Goal: Task Accomplishment & Management: Manage account settings

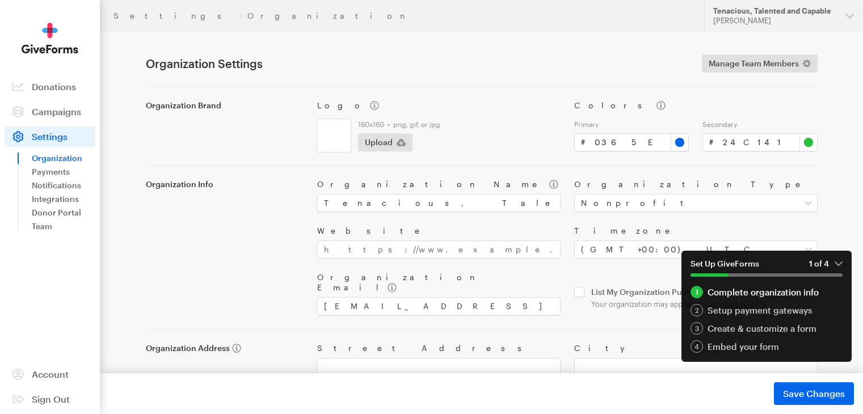
select select "nonprofit"
drag, startPoint x: 840, startPoint y: 144, endPoint x: 844, endPoint y: 166, distance: 22.5
click at [844, 166] on div "Settings Organization Updates Support Tenacious, Talented and Capable Steffon s…" at bounding box center [431, 256] width 863 height 512
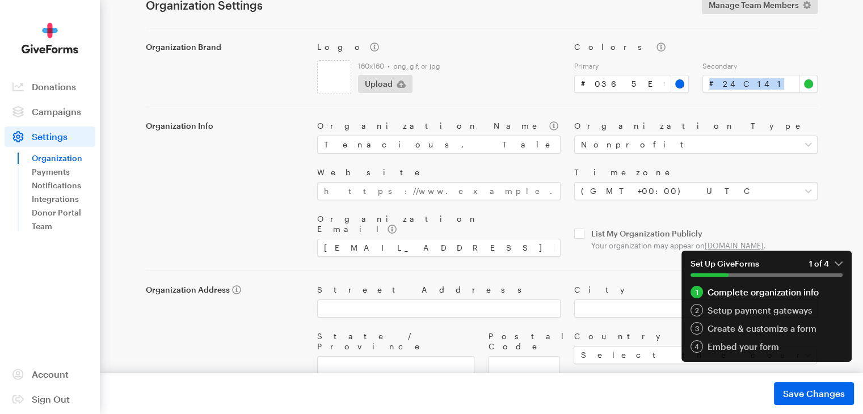
scroll to position [79, 0]
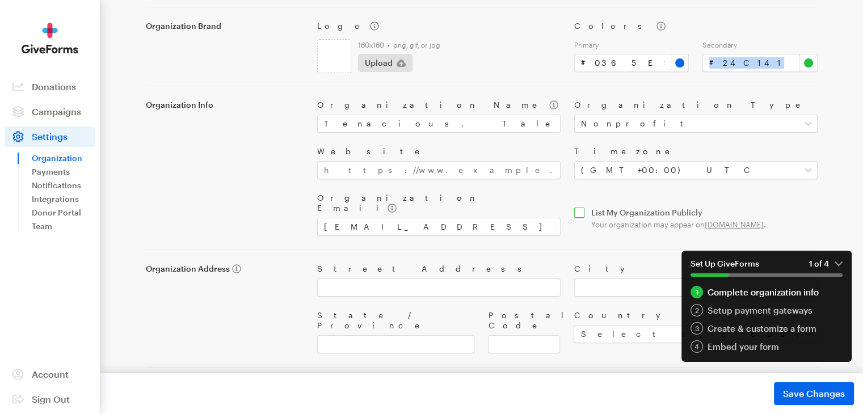
click at [800, 208] on input "checkbox" at bounding box center [695, 219] width 243 height 22
checkbox input "true"
click at [835, 213] on main "Settings Organization Organization Settings Manage Team Members Organization Br…" at bounding box center [431, 192] width 817 height 480
click at [63, 171] on link "Payments" at bounding box center [64, 172] width 64 height 14
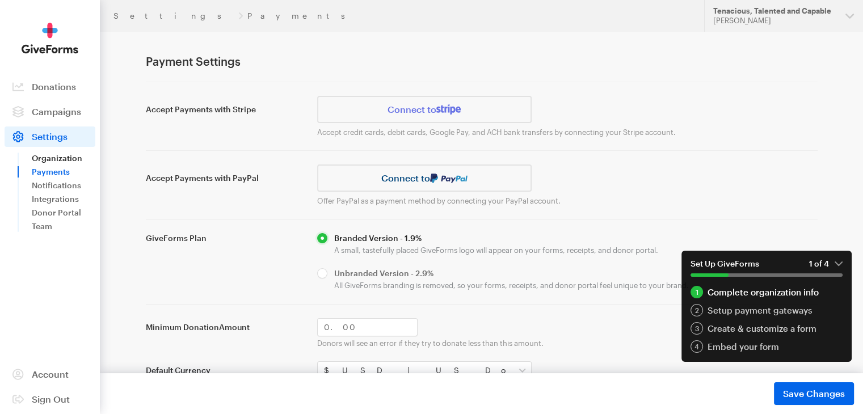
click at [70, 158] on link "Organization" at bounding box center [64, 158] width 64 height 14
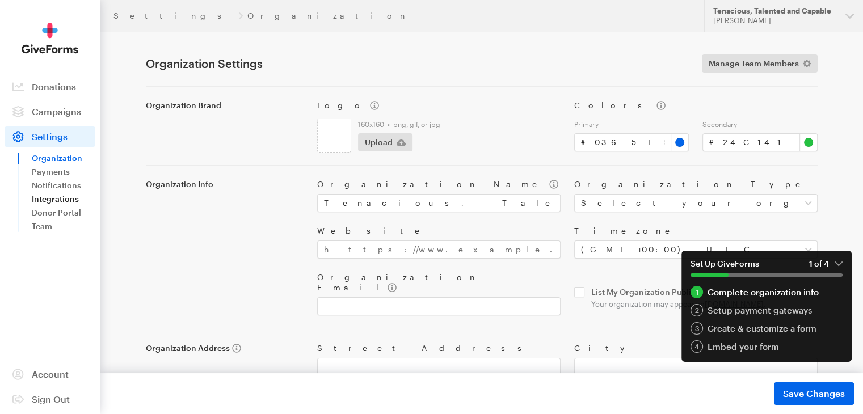
click at [40, 200] on link "Integrations" at bounding box center [64, 199] width 64 height 14
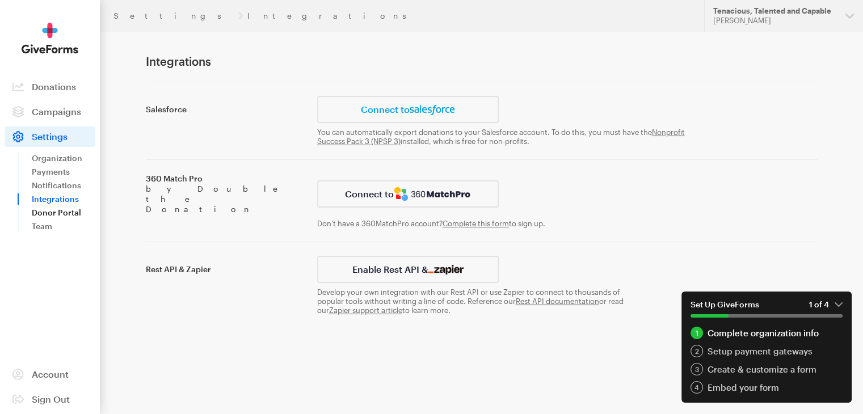
click at [40, 211] on link "Donor Portal" at bounding box center [64, 213] width 64 height 14
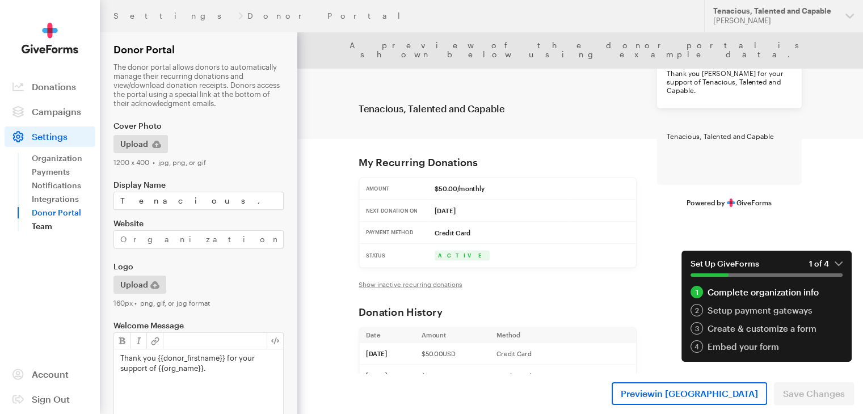
click at [38, 225] on link "Team" at bounding box center [64, 226] width 64 height 14
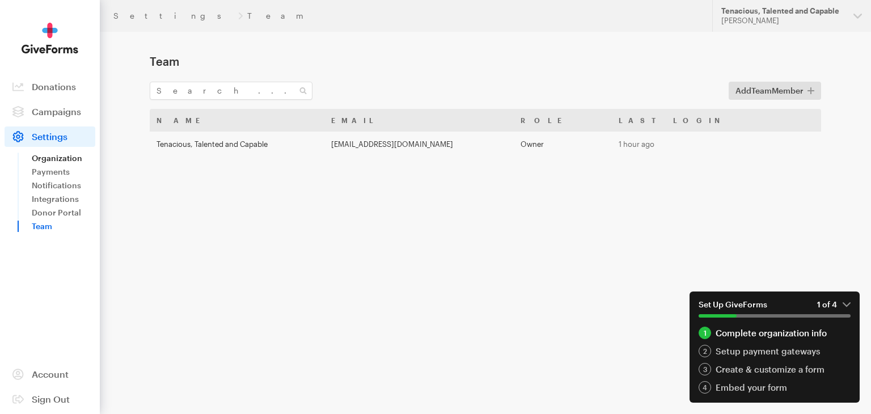
click at [50, 157] on link "Organization" at bounding box center [64, 158] width 64 height 14
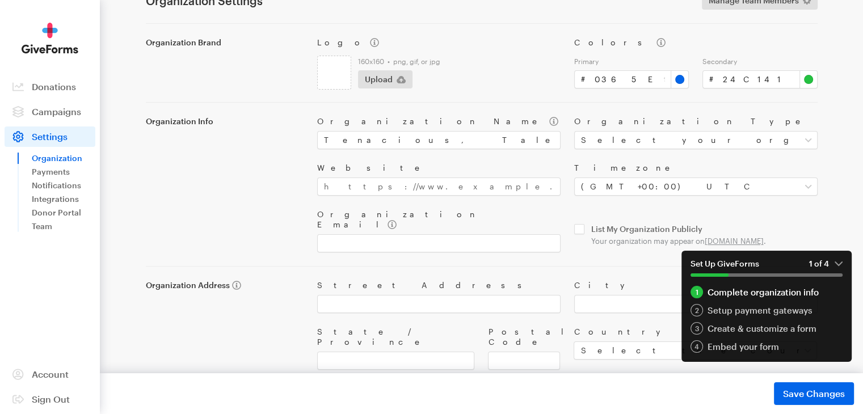
scroll to position [79, 0]
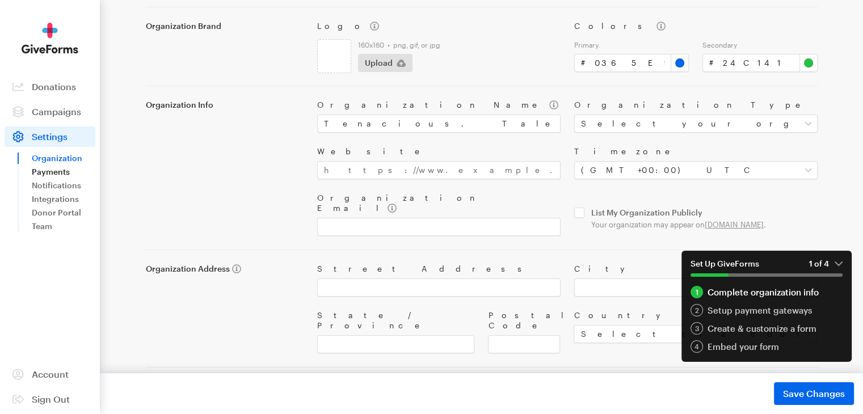
click at [61, 171] on link "Payments" at bounding box center [64, 172] width 64 height 14
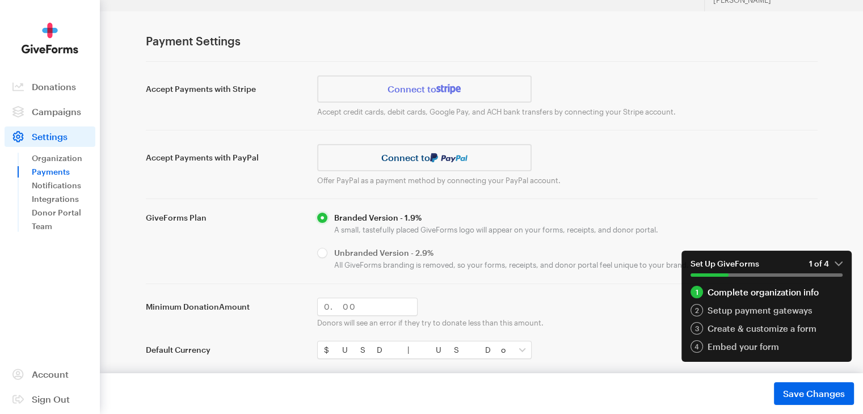
scroll to position [19, 0]
click at [65, 156] on link "Organization" at bounding box center [64, 158] width 64 height 14
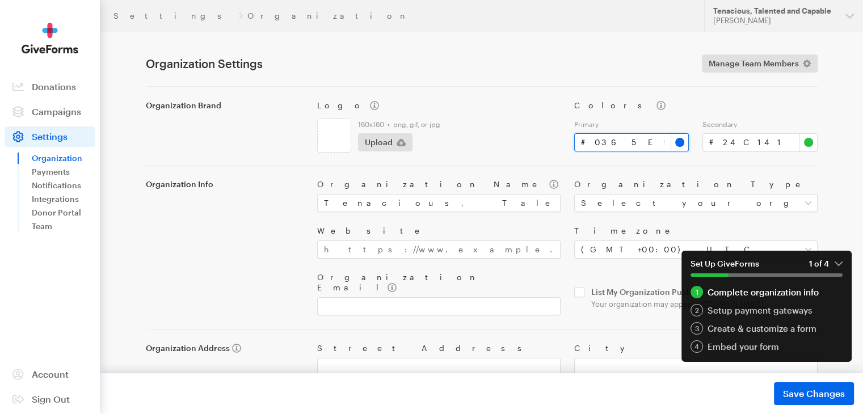
click at [676, 145] on input "#0365e9" at bounding box center [631, 142] width 115 height 18
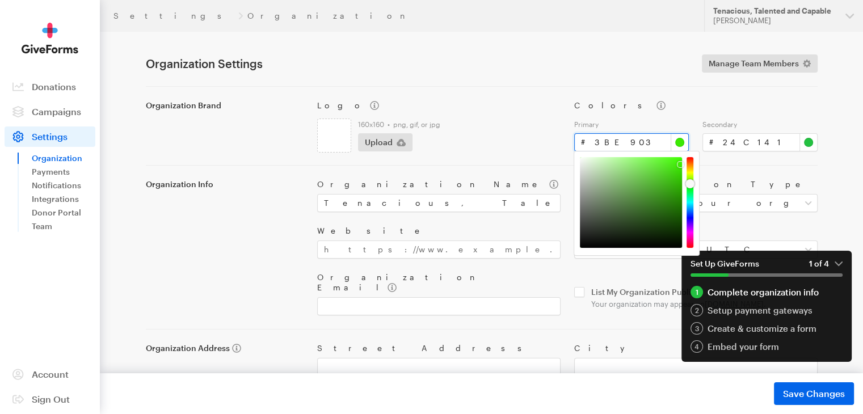
click at [690, 184] on div at bounding box center [689, 202] width 7 height 91
click at [690, 192] on div at bounding box center [689, 202] width 7 height 91
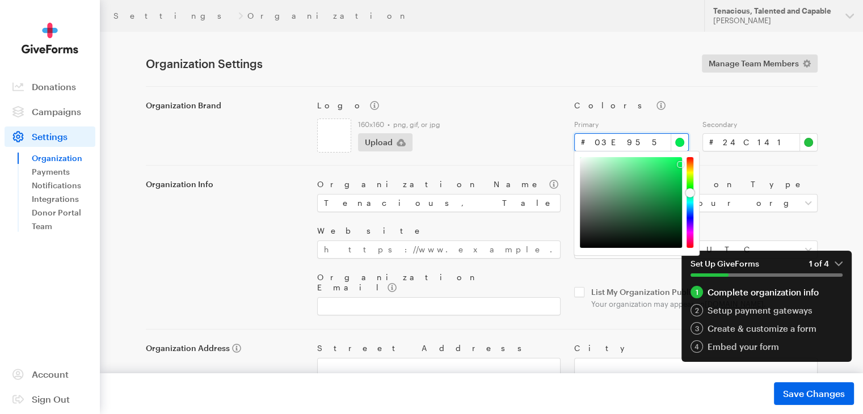
type input "#03e95d"
click at [690, 193] on div at bounding box center [689, 193] width 9 height 9
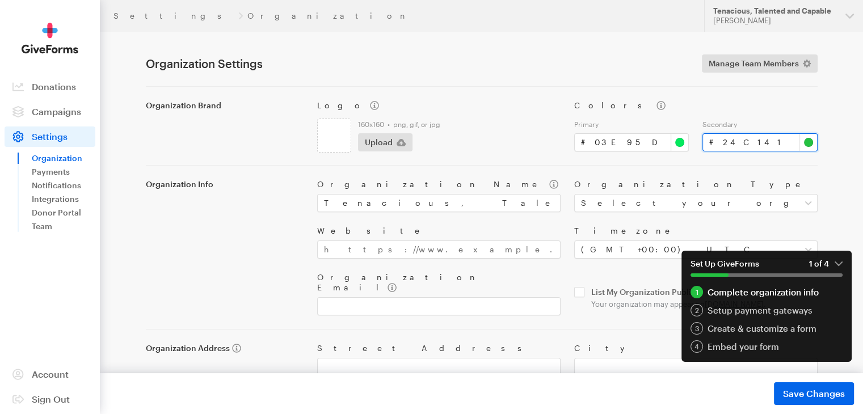
click at [806, 147] on input "#24c141" at bounding box center [759, 142] width 115 height 18
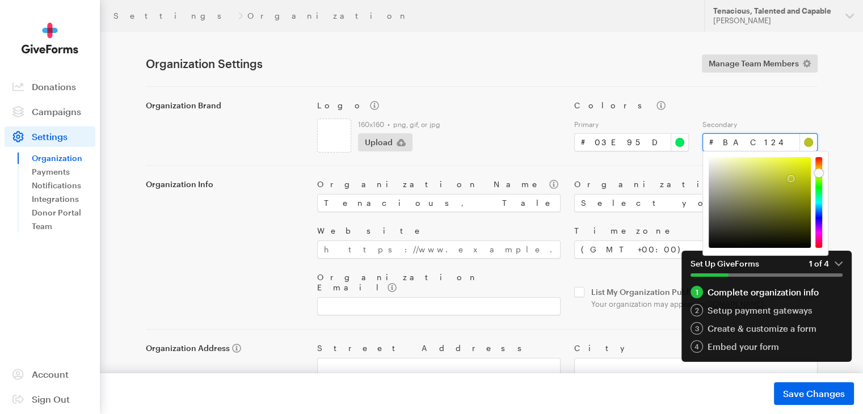
click at [817, 173] on div at bounding box center [818, 202] width 7 height 91
type input "#ecf613"
click at [802, 160] on div at bounding box center [759, 202] width 102 height 91
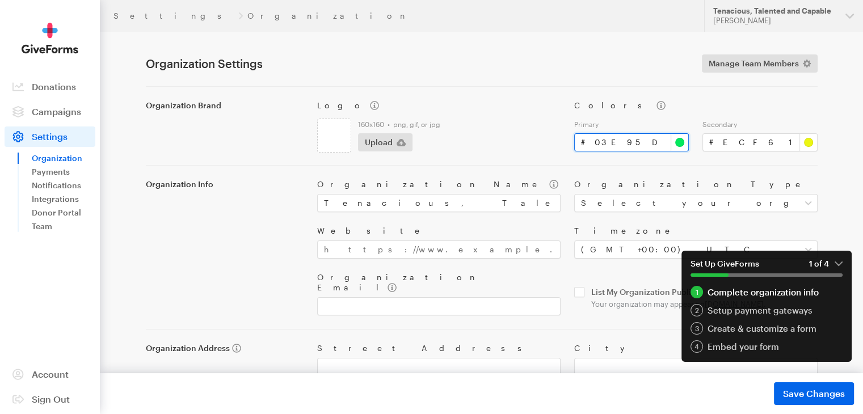
click at [676, 146] on input "#03e95d" at bounding box center [631, 142] width 115 height 18
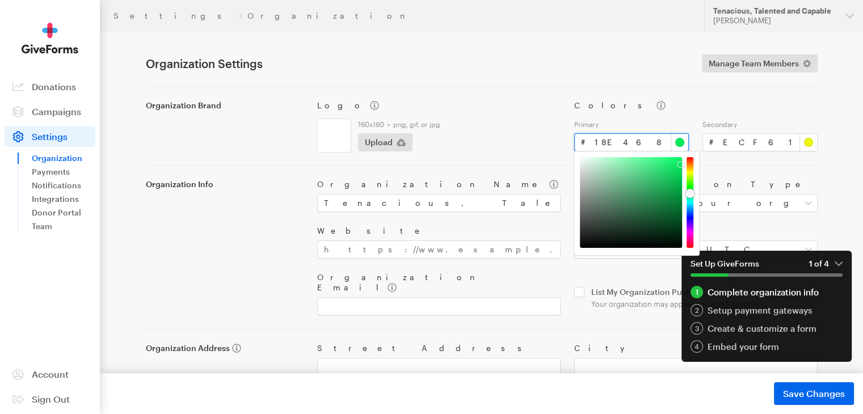
click at [671, 167] on div at bounding box center [631, 202] width 102 height 91
type input "#16ac51"
click at [669, 187] on div at bounding box center [631, 202] width 102 height 91
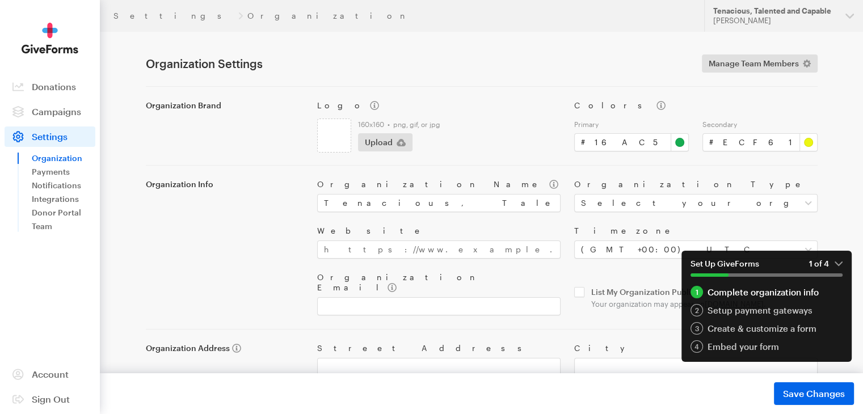
click at [737, 173] on div "Organization Name Tenacious, Talented and Capable Organization Type Select your…" at bounding box center [567, 241] width 514 height 150
drag, startPoint x: 737, startPoint y: 173, endPoint x: 711, endPoint y: 159, distance: 30.2
click at [711, 159] on div "Organization Brand Logo 160x160 • png, gif, or jpg Upload Colors Primary # #16a…" at bounding box center [481, 266] width 671 height 361
click at [539, 172] on div "Organization Name Tenacious, Talented and Capable Organization Type Select your…" at bounding box center [567, 241] width 514 height 150
click at [848, 20] on button "Tenacious, Talented and Capable Steffon scott" at bounding box center [783, 16] width 159 height 32
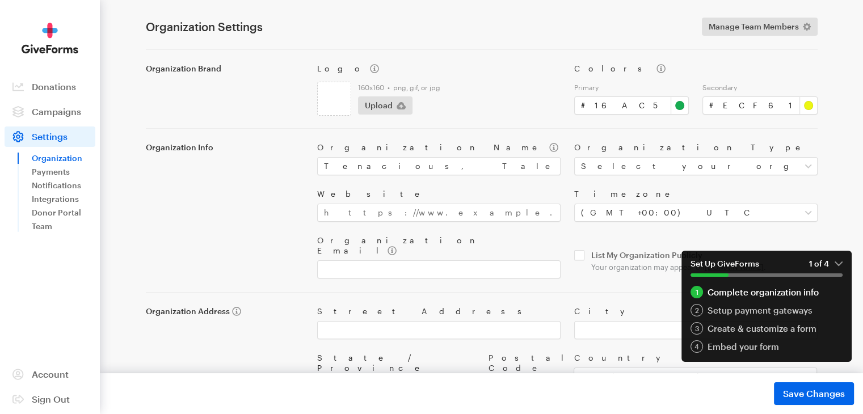
scroll to position [57, 0]
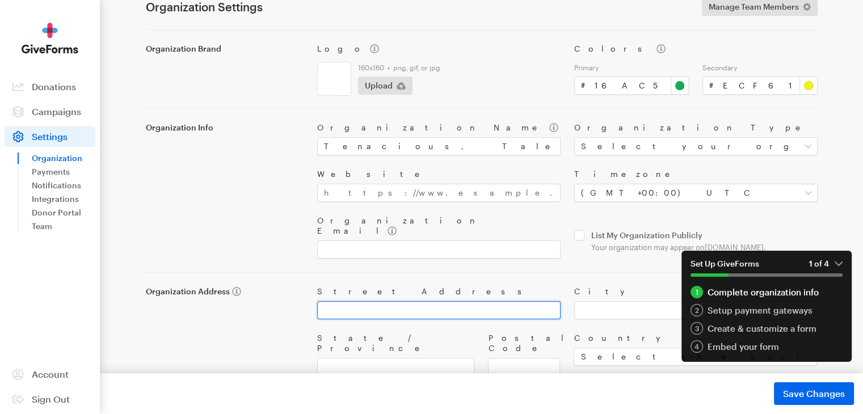
paste input "5006 Howard Ave"
type input "5006 Howard Ave"
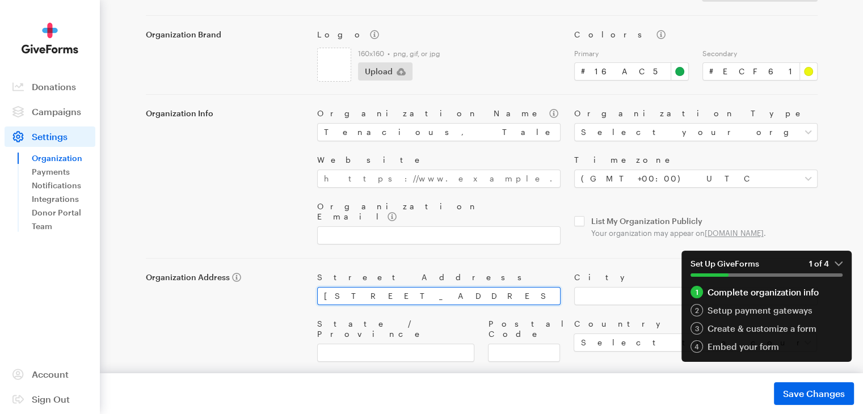
scroll to position [79, 0]
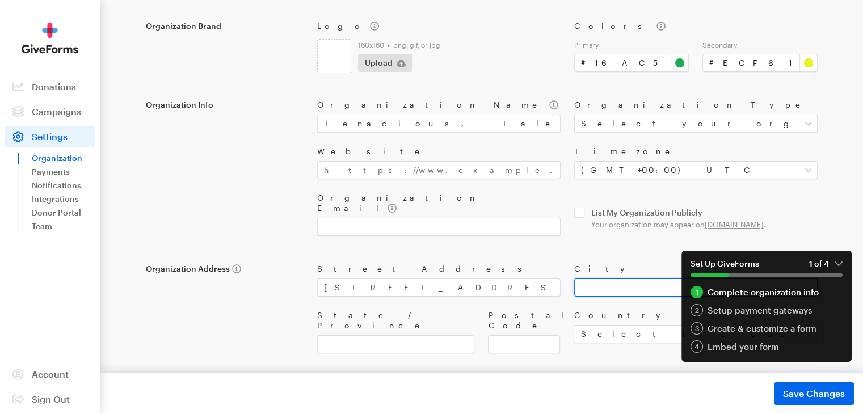
paste input "Beltsville, MD 20705"
type input "Beltsville, MD 20705"
click at [515, 335] on input "Postal Code" at bounding box center [524, 344] width 72 height 18
type input "20705"
click at [341, 335] on input "State / Province" at bounding box center [396, 344] width 158 height 18
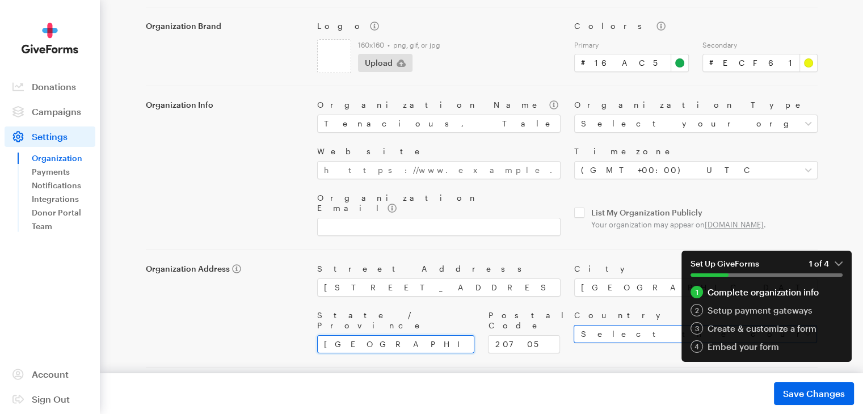
type input "Beltsville"
click at [626, 325] on select "Select the country of your organization United States Canada --------------- Af…" at bounding box center [694, 334] width 243 height 18
select select "US"
click at [573, 325] on select "Select the country of your organization United States Canada --------------- Af…" at bounding box center [694, 334] width 243 height 18
click at [579, 212] on input "checkbox" at bounding box center [695, 219] width 243 height 22
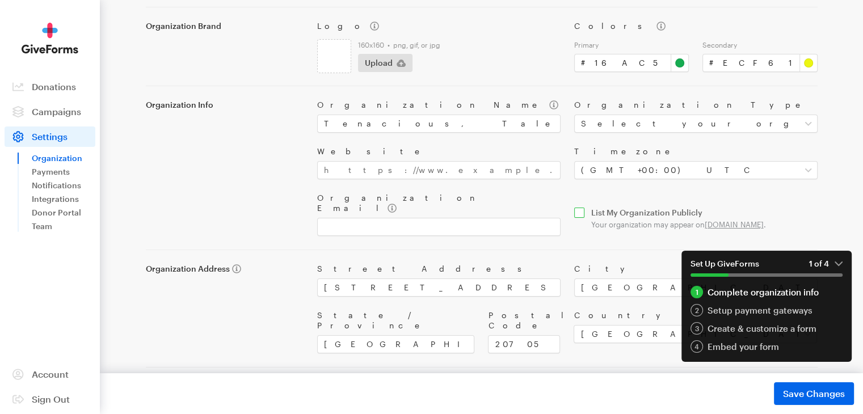
checkbox input "true"
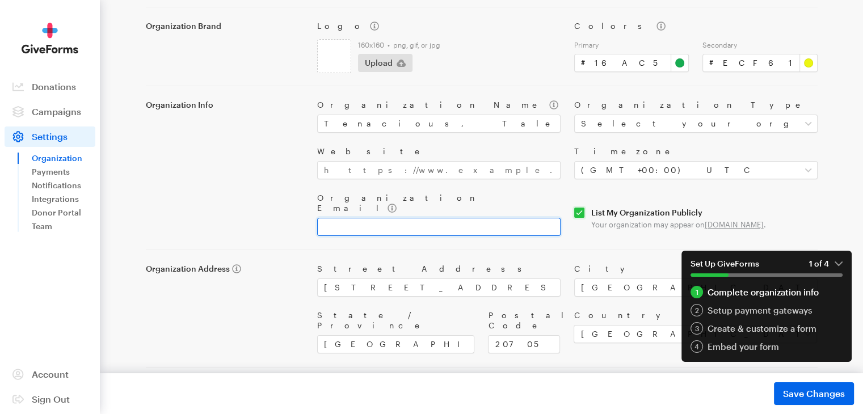
paste input "Ttcinc1991@gmail.com"
click at [327, 218] on input "Ttcinc1991@gmail.com" at bounding box center [438, 227] width 243 height 18
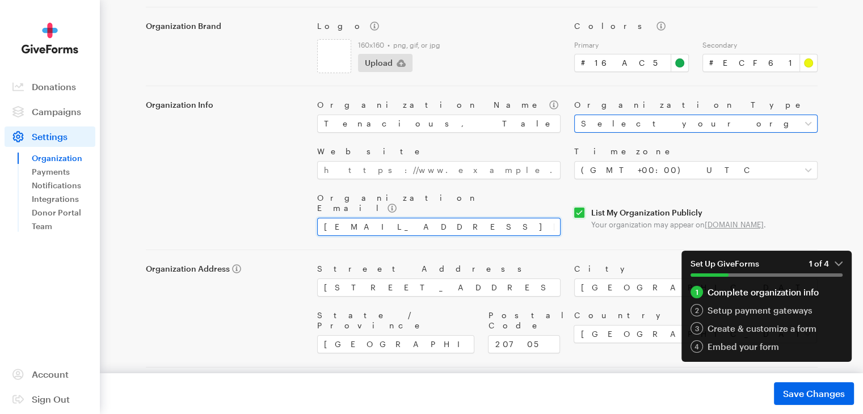
type input "ttcinc1991@gmail.com"
click at [810, 123] on select "Select your organization type Nonprofit Education Religious Political Other" at bounding box center [695, 124] width 243 height 18
select select "nonprofit"
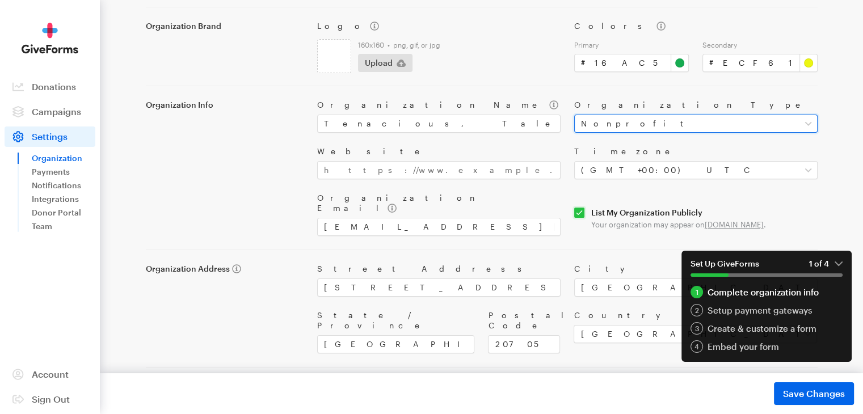
click at [574, 115] on select "Select your organization type Nonprofit Education Religious Political Other" at bounding box center [695, 124] width 243 height 18
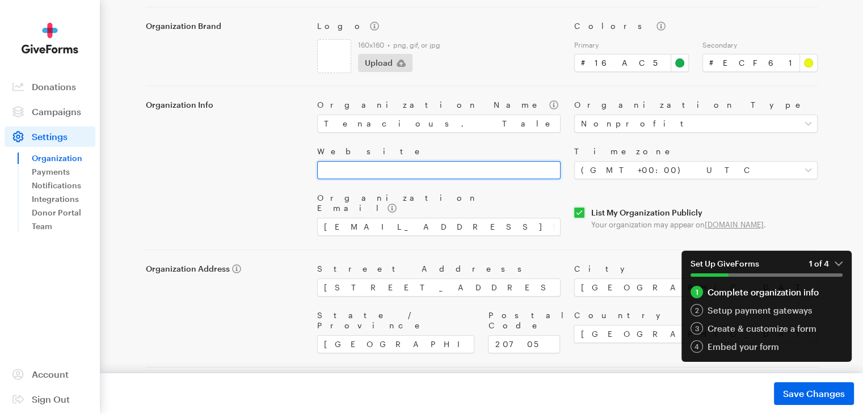
click at [424, 171] on input "Website" at bounding box center [438, 170] width 243 height 18
paste input "https://www.facebook.com/share/19sqFmBfmi/?mibextid=wwXIfr"
type input "https://www.facebook.com/share/19sqFmBfmi/?mibextid=wwXIfr"
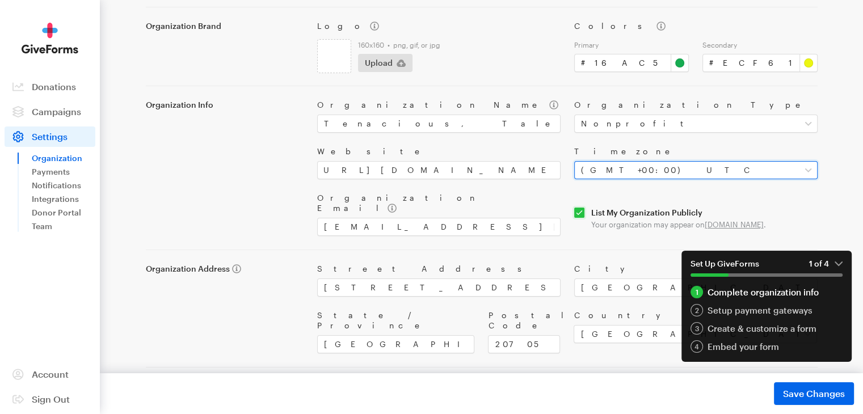
scroll to position [0, 0]
click at [808, 166] on select "Select your timezone (GMT-12:00) International Date Line West (GMT-11:00) Ameri…" at bounding box center [695, 170] width 243 height 18
select select "Eastern Time (US & Canada)"
click at [574, 161] on select "Select your timezone (GMT-12:00) International Date Line West (GMT-11:00) Ameri…" at bounding box center [695, 170] width 243 height 18
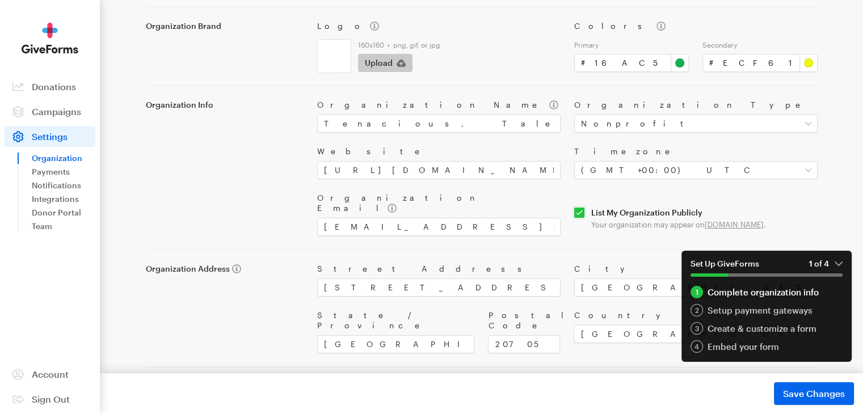
click at [371, 64] on span "Upload" at bounding box center [379, 63] width 28 height 14
click at [387, 60] on span "Upload" at bounding box center [379, 63] width 28 height 14
click at [383, 61] on span "Upload" at bounding box center [379, 63] width 28 height 14
type input "C:\fakepath\TTC logo 2.png"
click at [784, 387] on span "Save Changes" at bounding box center [814, 394] width 62 height 14
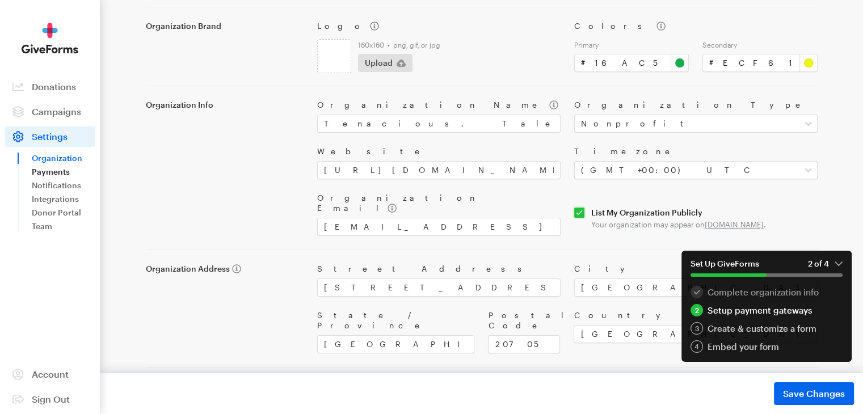
click at [49, 169] on link "Payments" at bounding box center [64, 172] width 64 height 14
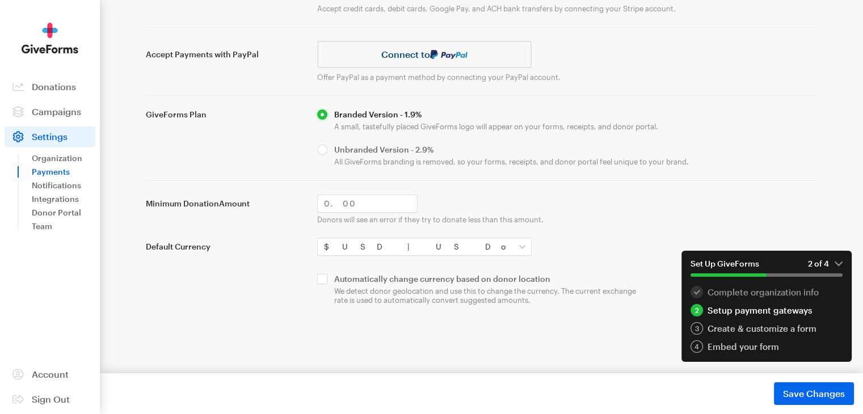
scroll to position [104, 0]
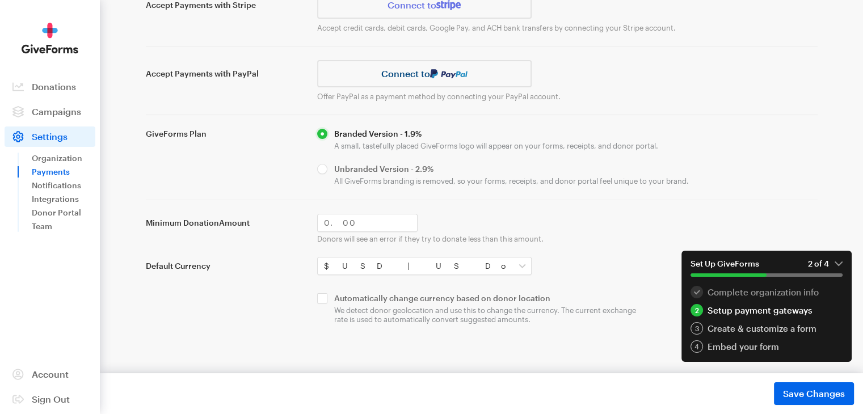
drag, startPoint x: 322, startPoint y: 170, endPoint x: 309, endPoint y: 169, distance: 13.6
click at [317, 169] on input "radio" at bounding box center [567, 175] width 500 height 22
radio input "true"
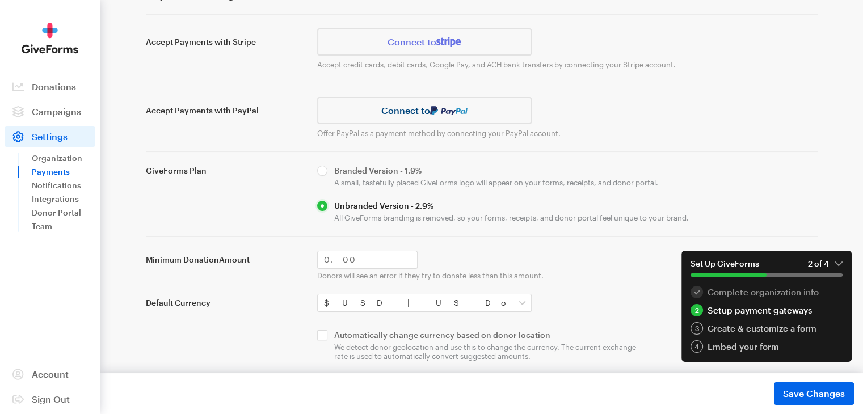
scroll to position [48, 0]
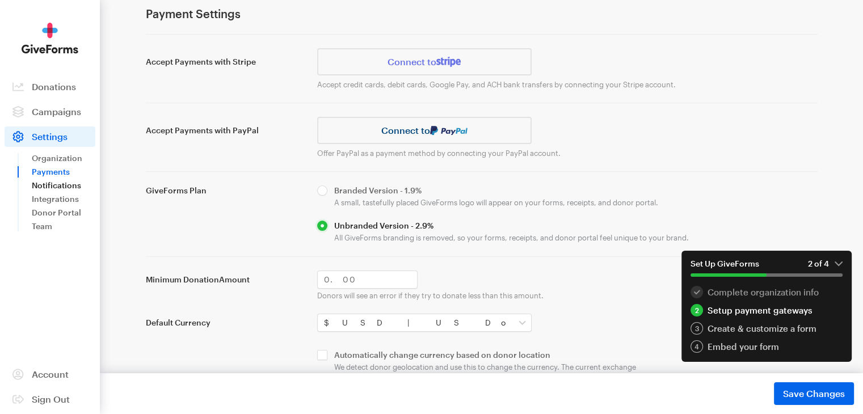
click at [57, 187] on link "Notifications" at bounding box center [64, 186] width 64 height 14
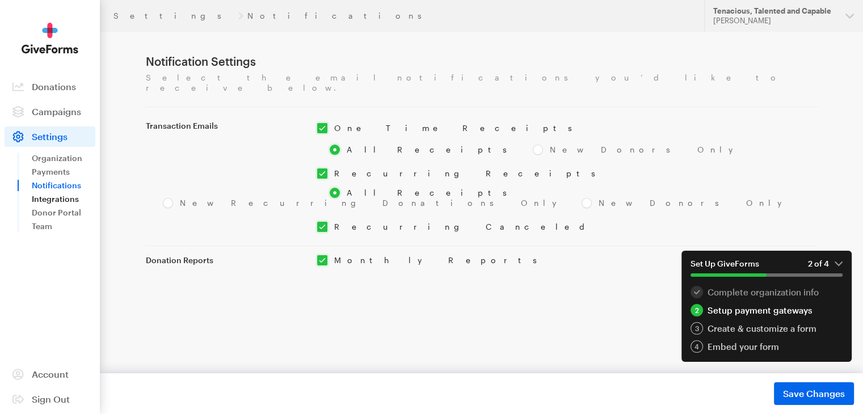
click at [61, 198] on link "Integrations" at bounding box center [64, 199] width 64 height 14
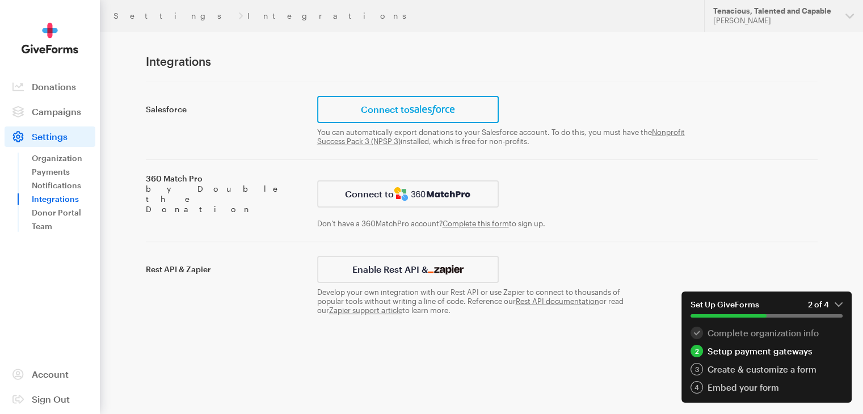
click at [372, 111] on link "Connect to" at bounding box center [407, 109] width 181 height 27
